Goal: Task Accomplishment & Management: Manage account settings

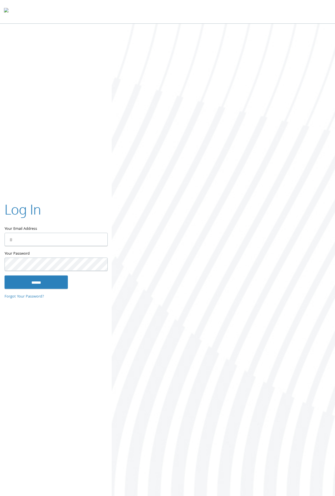
type input "**********"
click at [43, 282] on input "******" at bounding box center [36, 282] width 63 height 14
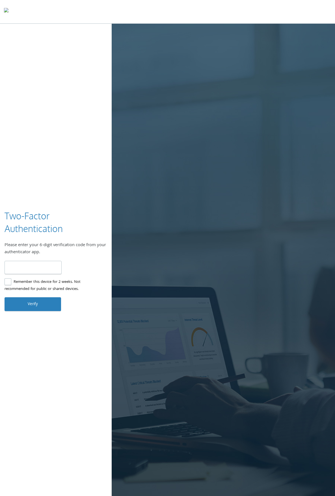
type input "******"
